Goal: Information Seeking & Learning: Learn about a topic

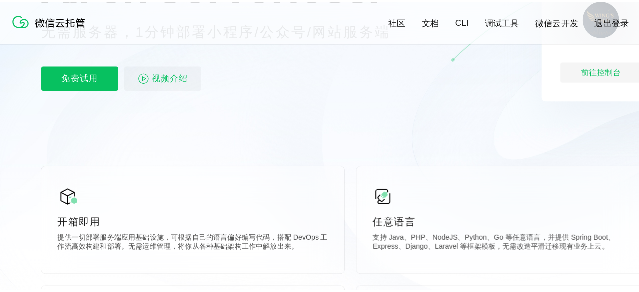
scroll to position [150, 0]
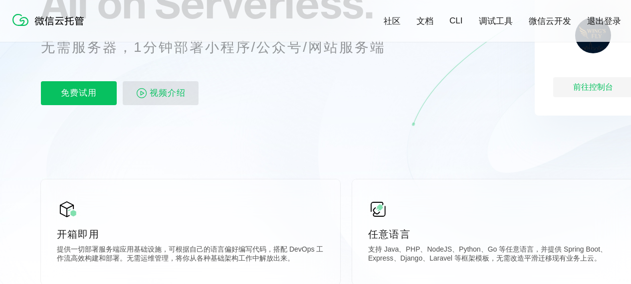
click at [150, 86] on span "视频介绍" at bounding box center [168, 93] width 36 height 24
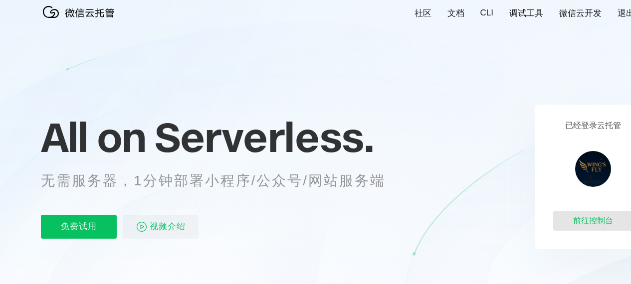
scroll to position [50, 0]
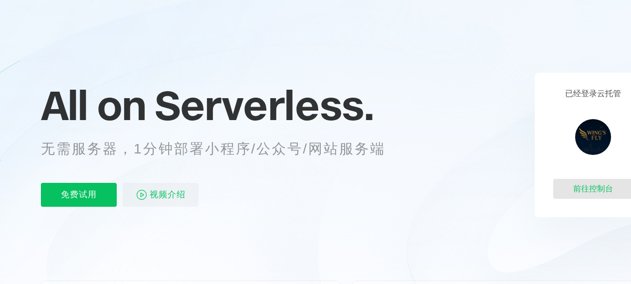
click at [590, 192] on div "前往控制台" at bounding box center [593, 189] width 80 height 20
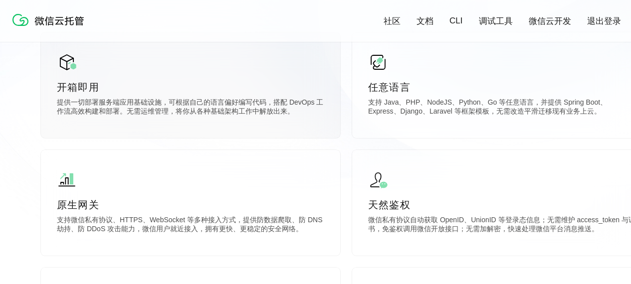
scroll to position [299, 0]
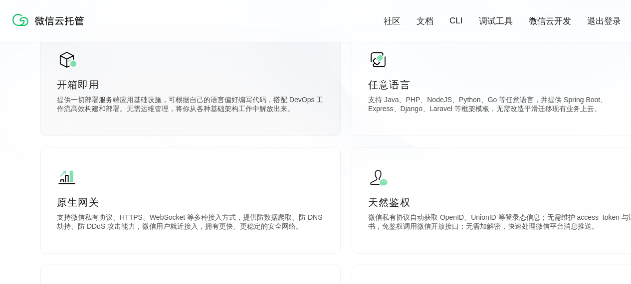
click at [162, 82] on p "开箱即用" at bounding box center [190, 85] width 267 height 14
click at [68, 60] on img at bounding box center [67, 60] width 20 height 20
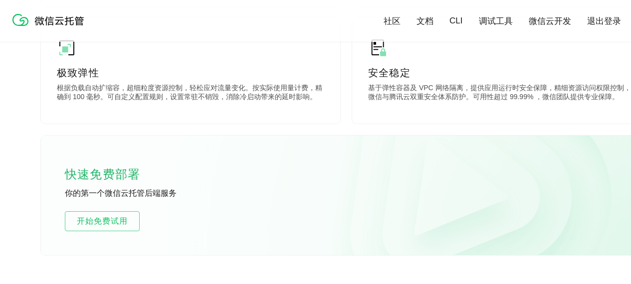
scroll to position [549, 0]
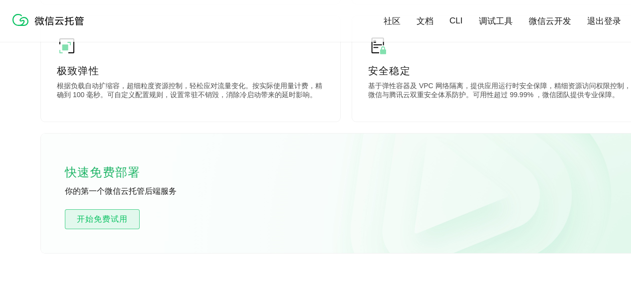
click at [124, 222] on span "开始免费试用" at bounding box center [102, 220] width 74 height 12
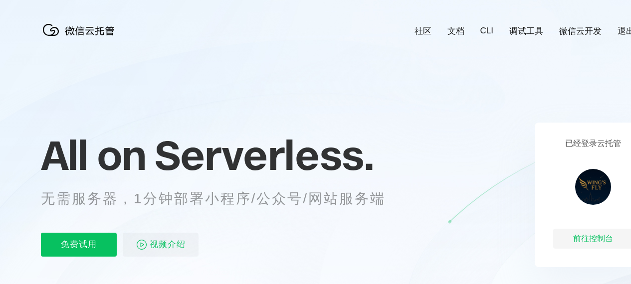
click at [582, 31] on link "微信云开发" at bounding box center [580, 30] width 42 height 11
